Goal: Transaction & Acquisition: Purchase product/service

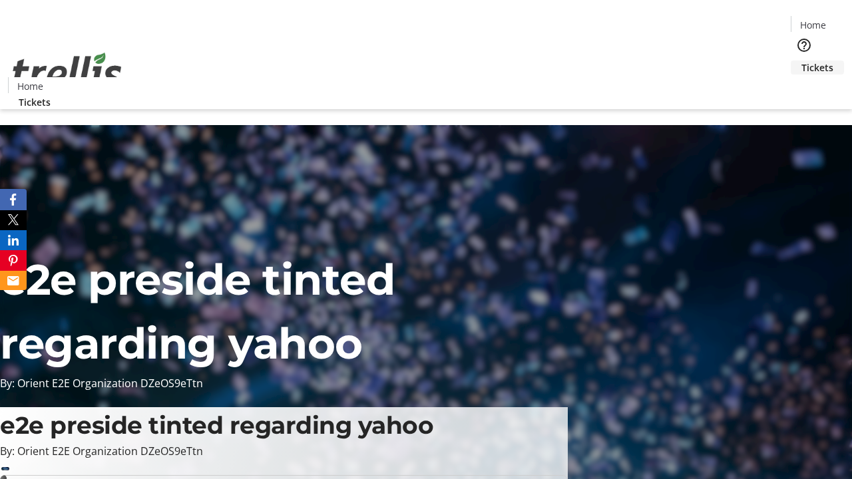
click at [801, 61] on span "Tickets" at bounding box center [817, 68] width 32 height 14
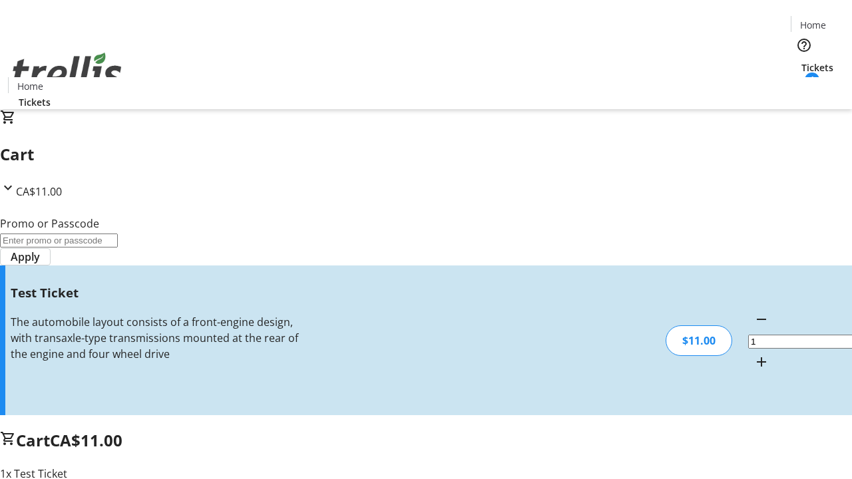
type input "UNLOCK"
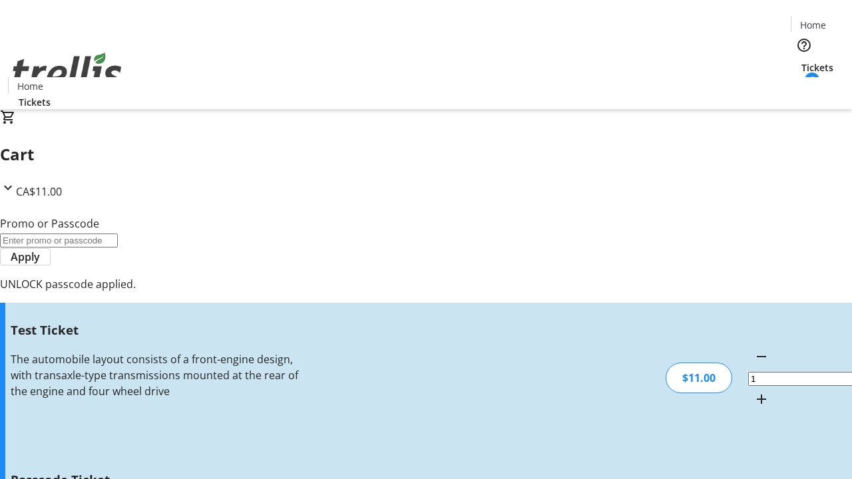
type input "5"
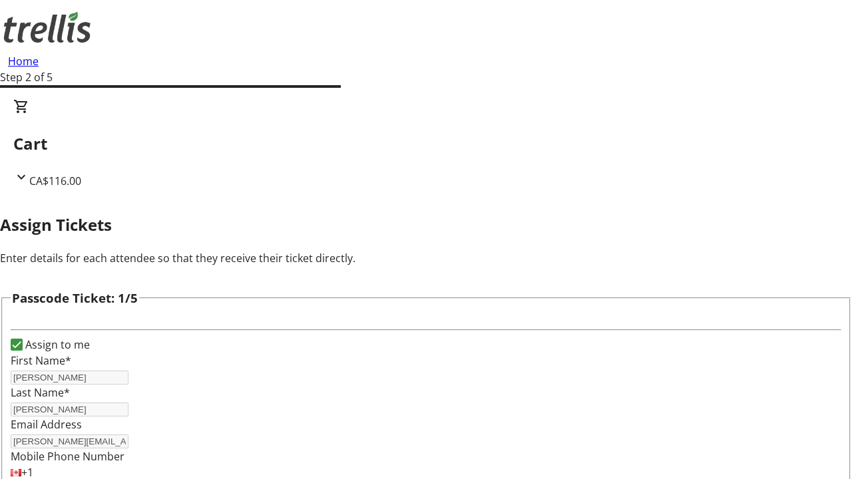
type input "[PERSON_NAME]"
type input "Green"
type input "Tremaine"
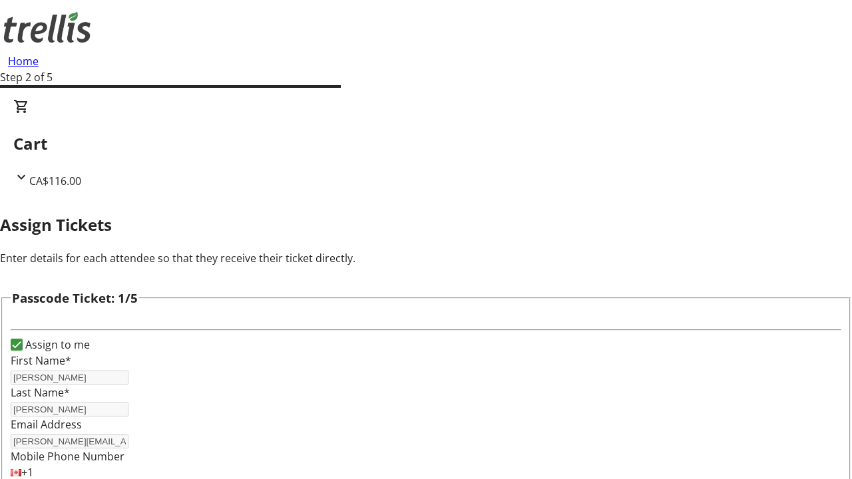
type input "[PERSON_NAME]"
checkbox input "true"
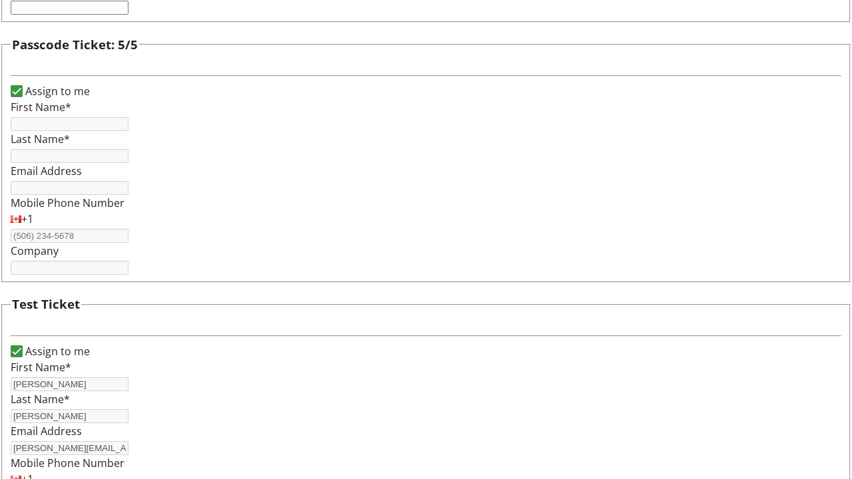
type input "[PERSON_NAME]"
type input "[PERSON_NAME][EMAIL_ADDRESS][DOMAIN_NAME]"
